Goal: Task Accomplishment & Management: Use online tool/utility

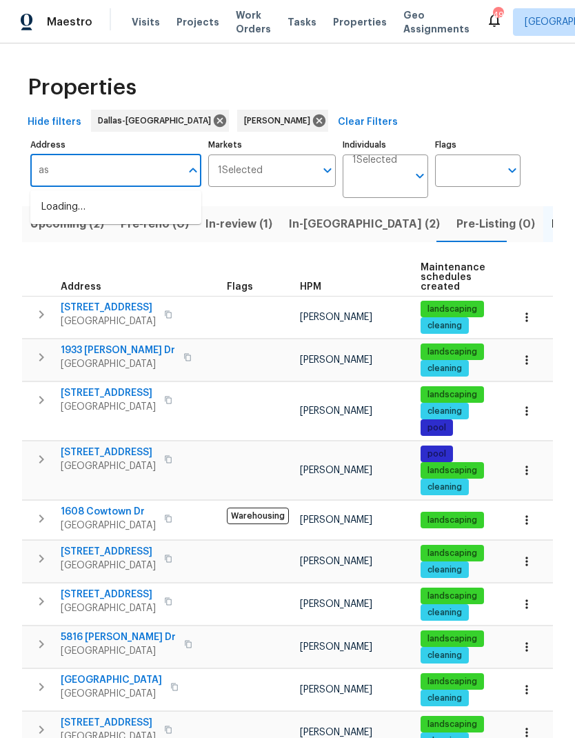
type input "a"
type input "[GEOGRAPHIC_DATA]"
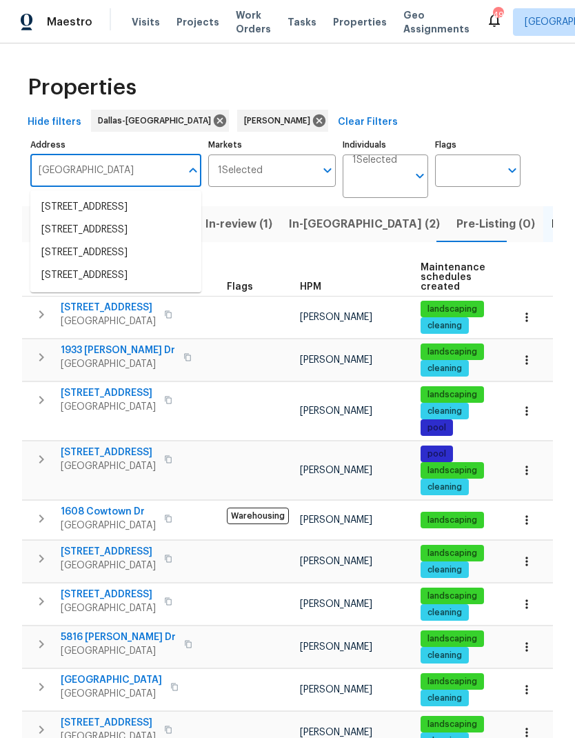
click at [86, 241] on li "[STREET_ADDRESS]" at bounding box center [115, 230] width 171 height 23
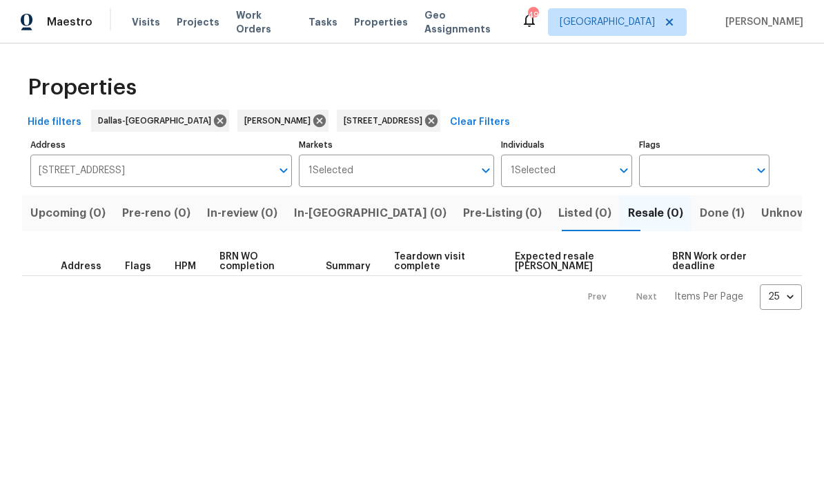
click at [575, 219] on span "Done (1)" at bounding box center [721, 212] width 45 height 19
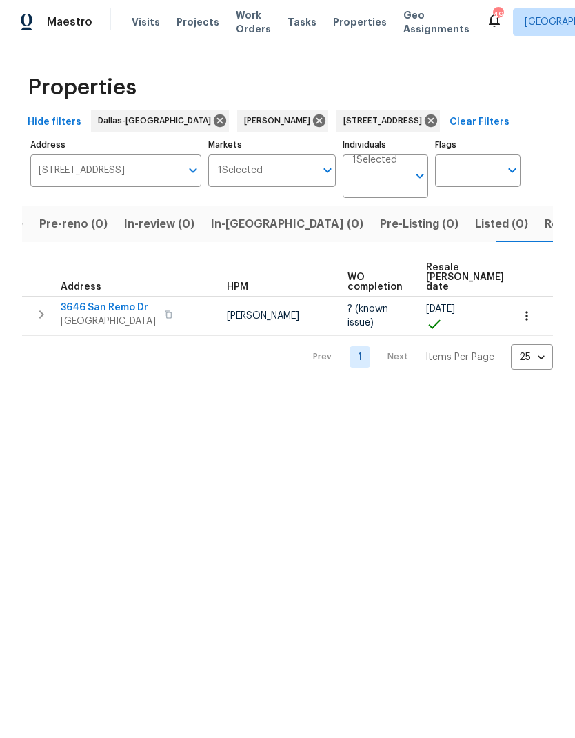
scroll to position [0, 85]
click at [121, 304] on span "3646 San Remo Dr" at bounding box center [108, 308] width 95 height 14
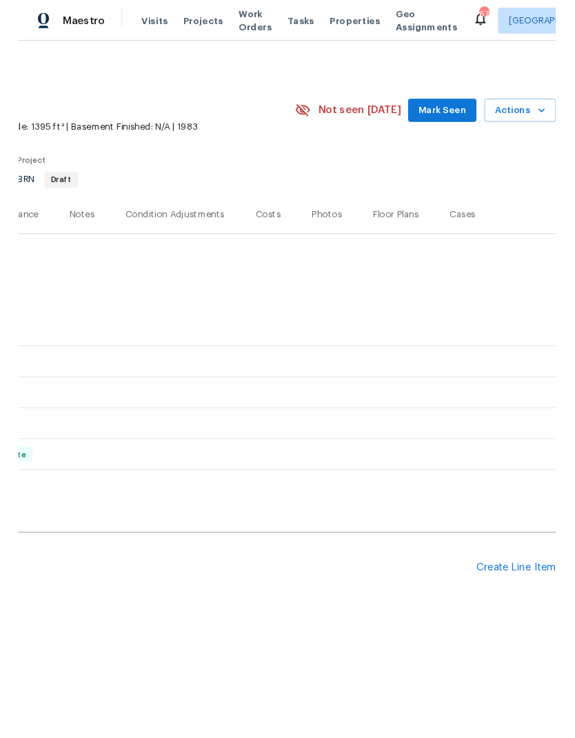
scroll to position [0, 204]
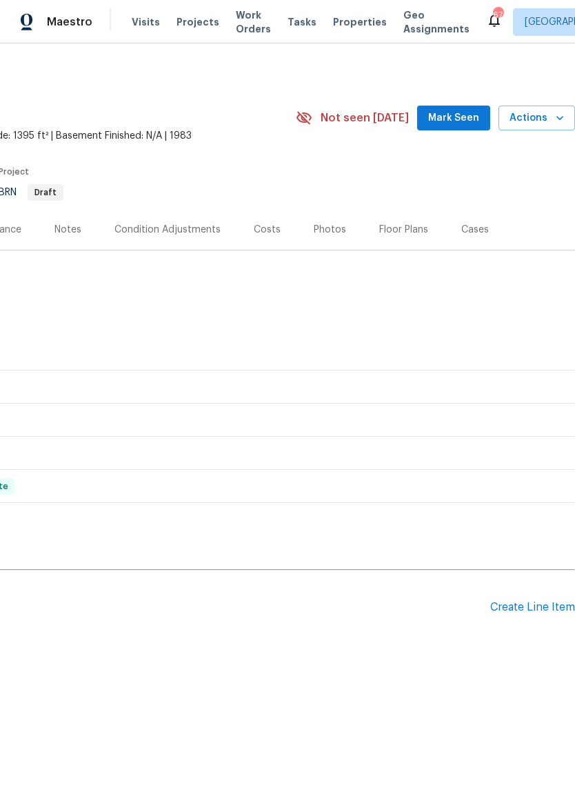
click at [535, 609] on div "Create Line Item" at bounding box center [532, 607] width 85 height 13
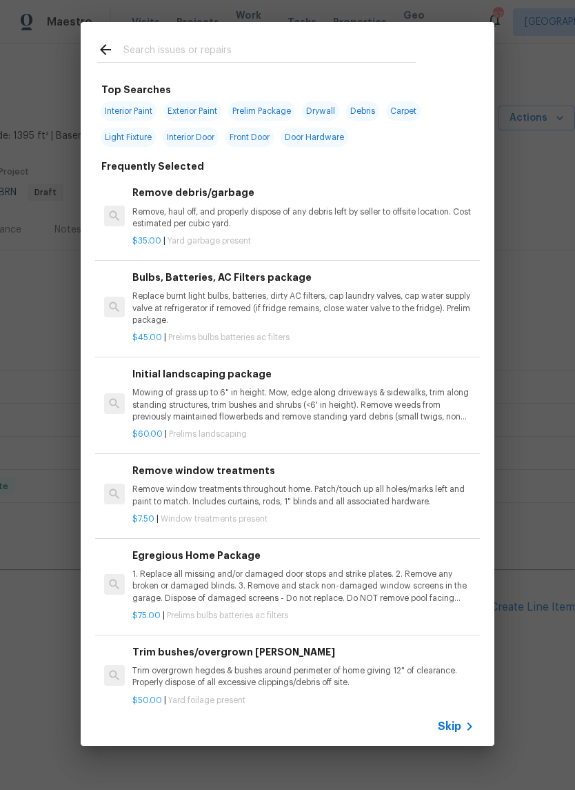
click at [183, 52] on input "text" at bounding box center [269, 51] width 292 height 21
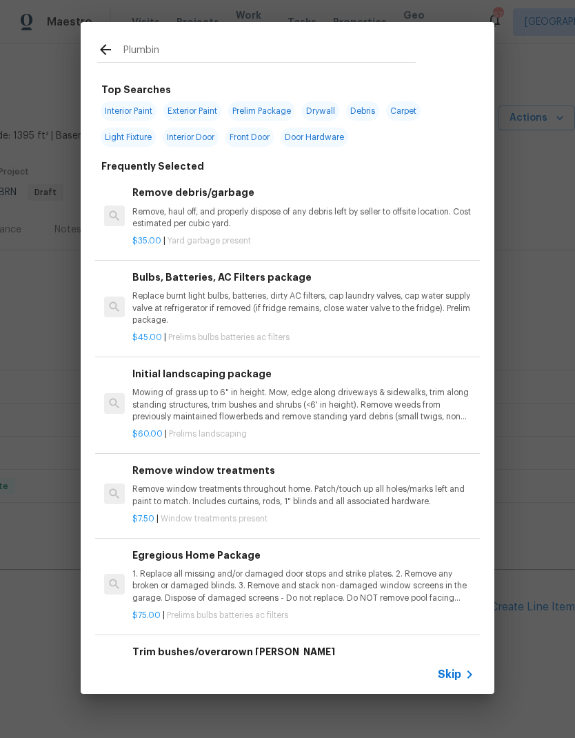
type input "Plumbing"
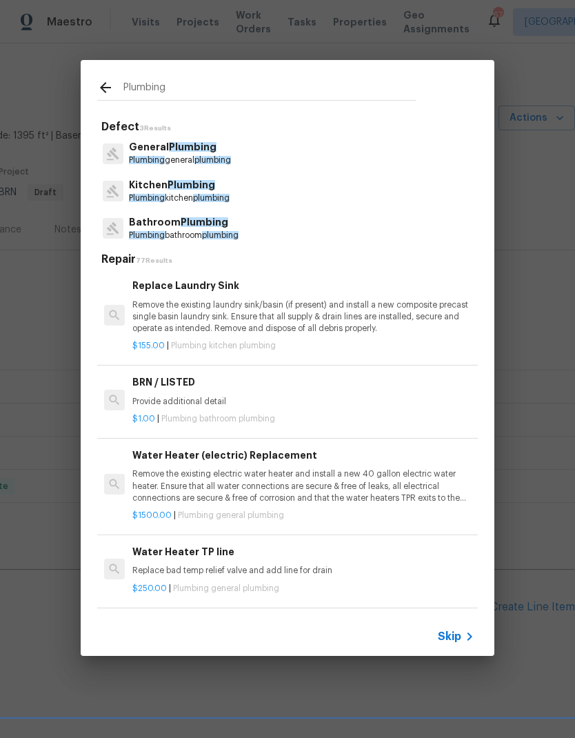
click at [199, 151] on span "Plumbing" at bounding box center [193, 147] width 48 height 10
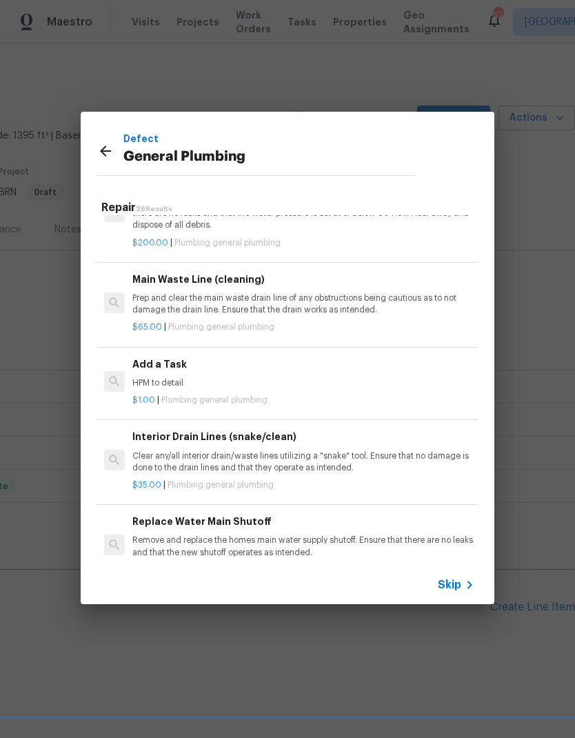
scroll to position [1398, 0]
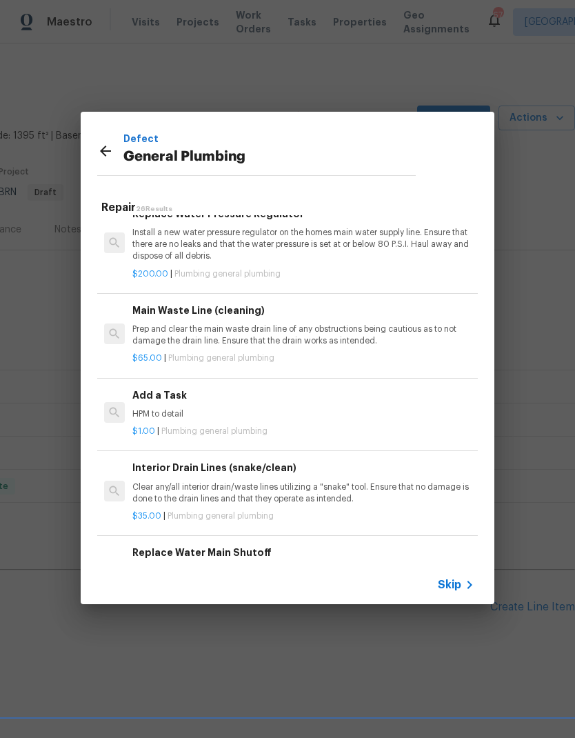
click at [248, 420] on div "$1.00 | Plumbing general plumbing" at bounding box center [303, 428] width 342 height 17
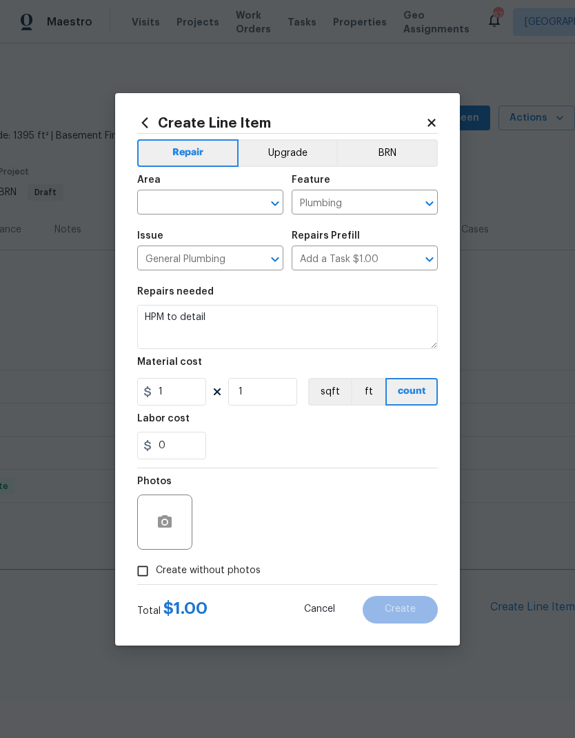
click at [202, 199] on input "text" at bounding box center [191, 203] width 108 height 21
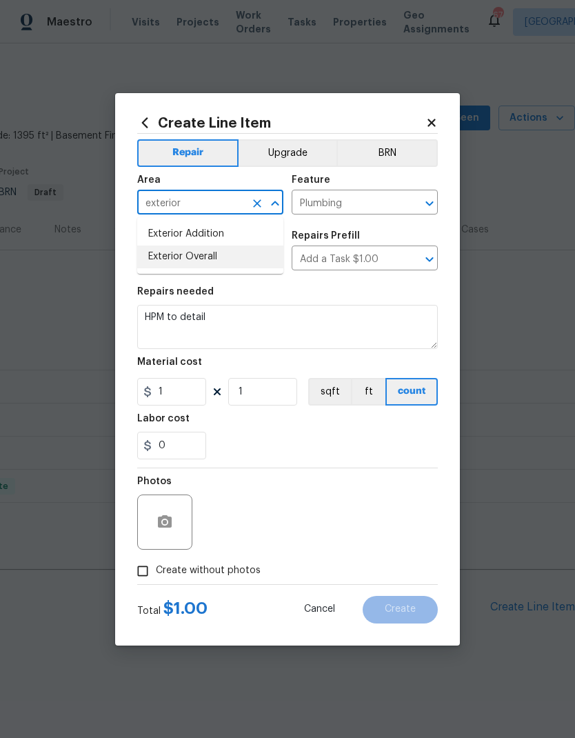
click at [246, 257] on li "Exterior Overall" at bounding box center [210, 257] width 146 height 23
type input "Exterior Overall"
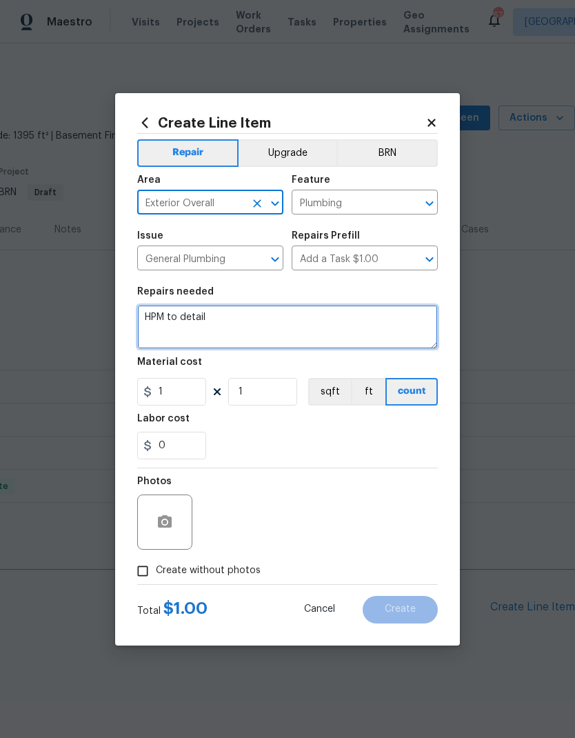
click at [292, 319] on textarea "HPM to detail" at bounding box center [287, 327] width 301 height 44
type textarea "H"
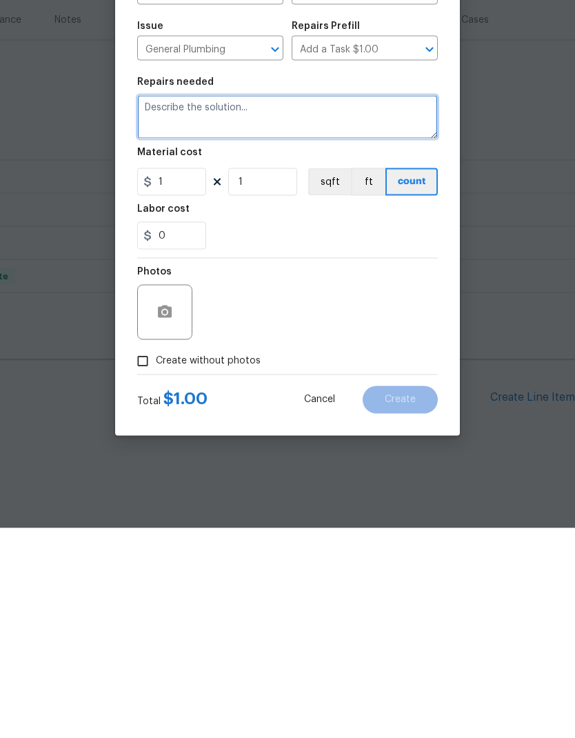
scroll to position [8, 0]
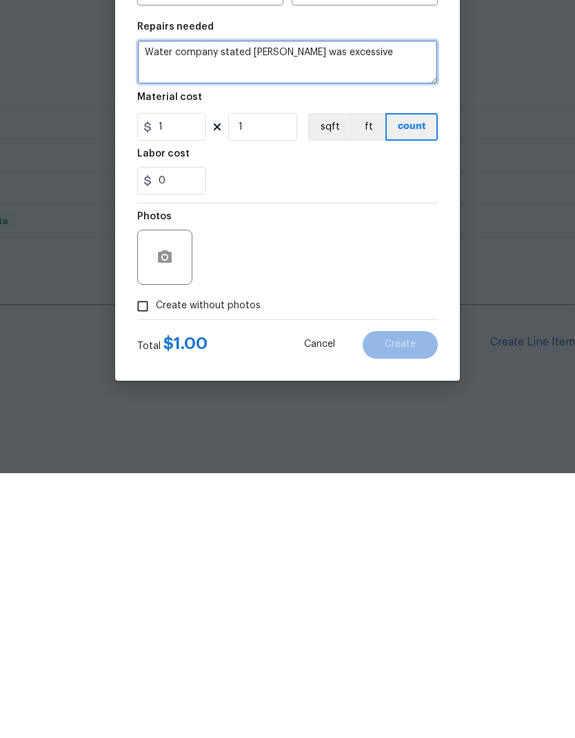
click at [257, 305] on textarea "Water company stated thete was excessive" at bounding box center [287, 327] width 301 height 44
click at [268, 305] on textarea "Water company stated thete was excessive" at bounding box center [287, 327] width 301 height 44
click at [360, 305] on textarea "Water company stated there was excessive" at bounding box center [287, 327] width 301 height 44
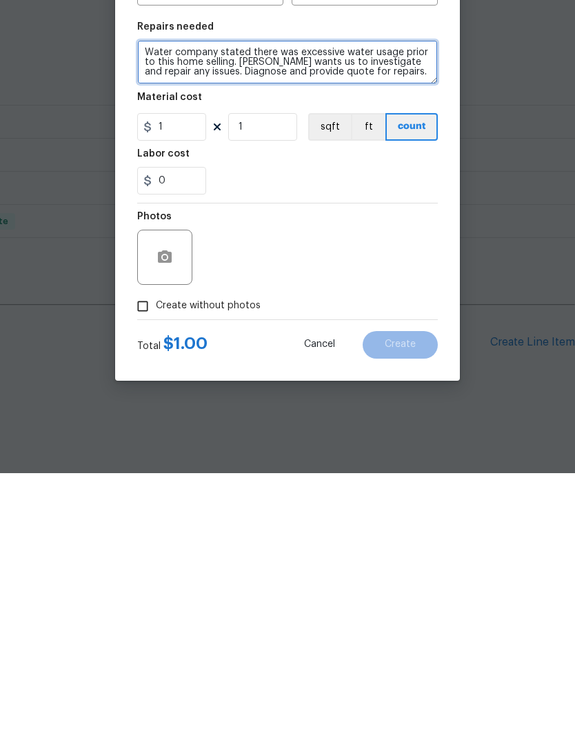
type textarea "Water company stated there was excessive water usage prior to this home selling…"
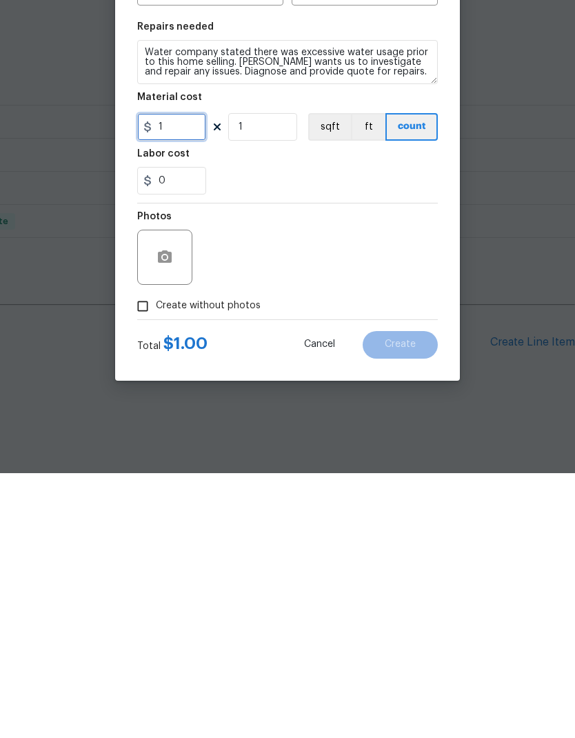
click at [181, 378] on input "1" at bounding box center [171, 392] width 69 height 28
click at [186, 378] on input "1" at bounding box center [171, 392] width 69 height 28
type input "100"
click at [388, 468] on div "Photos" at bounding box center [287, 513] width 301 height 90
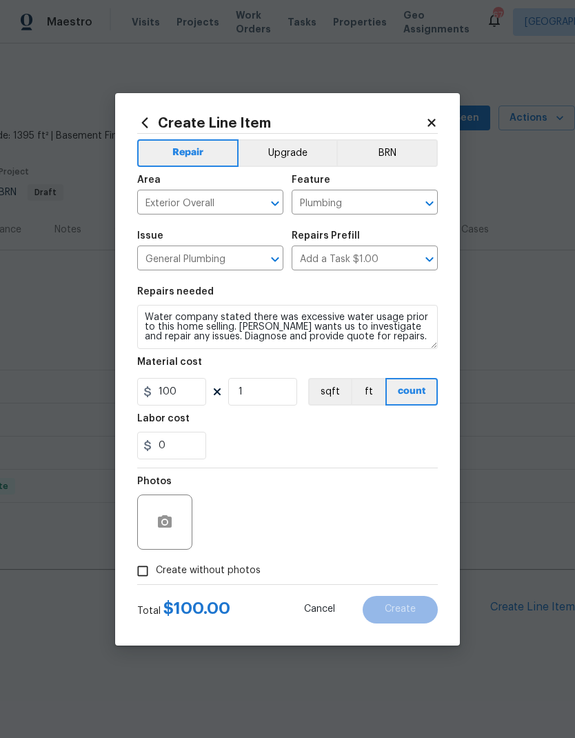
click at [390, 536] on div "Photos" at bounding box center [287, 513] width 301 height 90
click at [144, 567] on input "Create without photos" at bounding box center [143, 571] width 26 height 26
checkbox input "true"
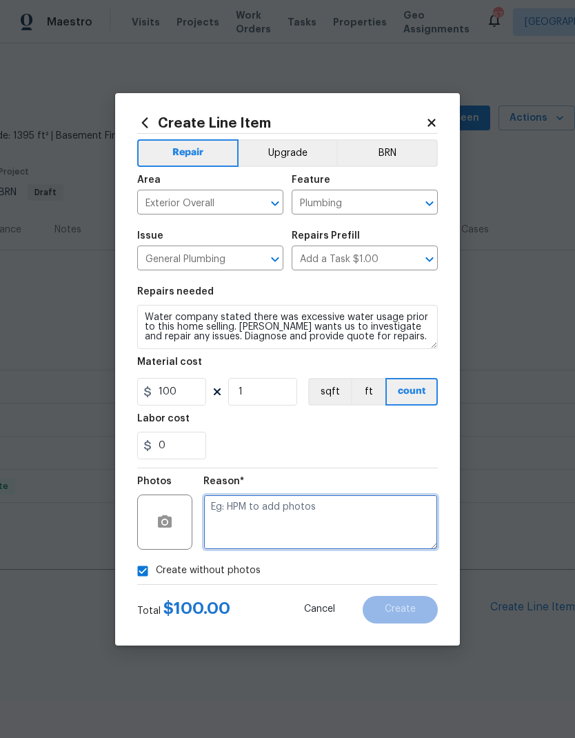
click at [382, 515] on textarea at bounding box center [320, 522] width 235 height 55
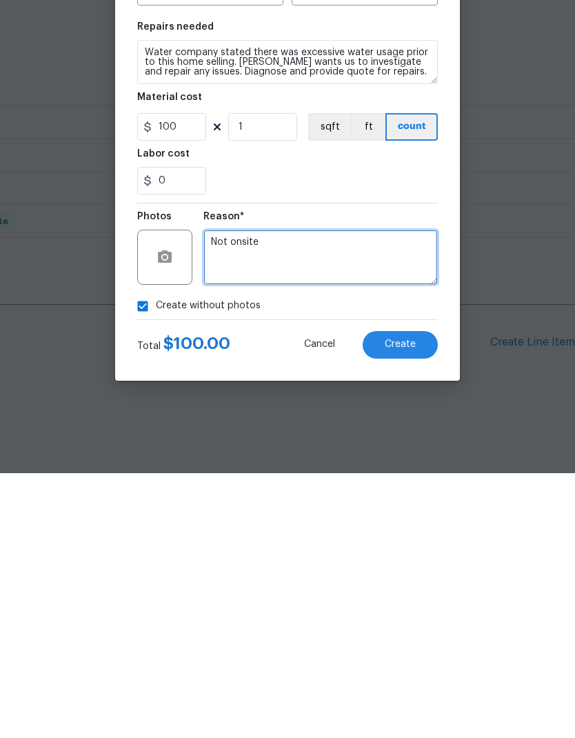
type textarea "Not onsite"
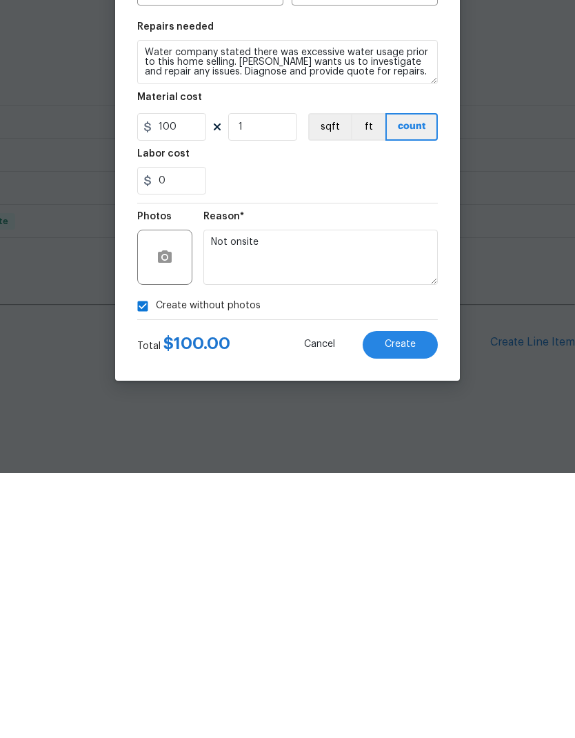
click at [352, 468] on div "Reason* Not onsite" at bounding box center [320, 513] width 235 height 90
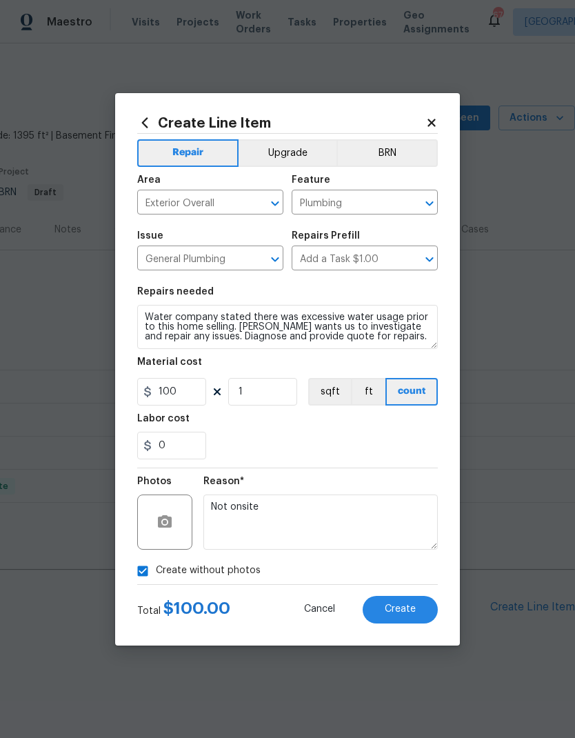
click at [404, 617] on button "Create" at bounding box center [400, 610] width 75 height 28
